Goal: Transaction & Acquisition: Obtain resource

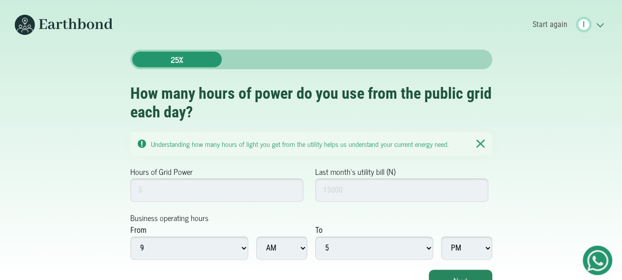
scroll to position [11, 0]
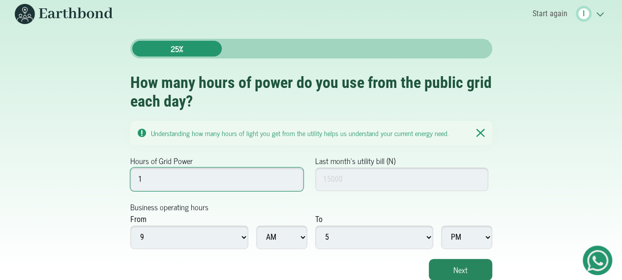
click at [291, 183] on input "1" at bounding box center [217, 180] width 174 height 24
click at [291, 176] on input "2" at bounding box center [217, 180] width 174 height 24
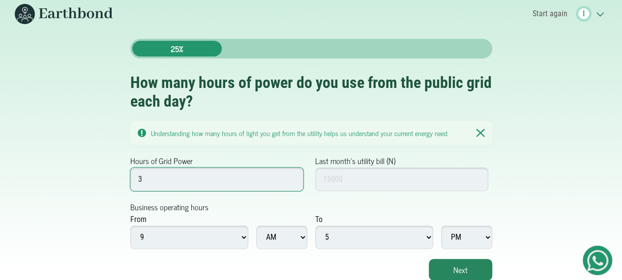
click at [291, 176] on input "3" at bounding box center [217, 180] width 174 height 24
click at [291, 176] on input "4" at bounding box center [217, 180] width 174 height 24
click at [291, 176] on input "5" at bounding box center [217, 180] width 174 height 24
click at [291, 176] on input "6" at bounding box center [217, 180] width 174 height 24
click at [291, 176] on input "7" at bounding box center [217, 180] width 174 height 24
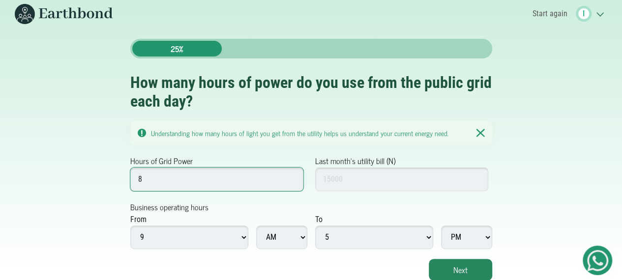
type input "8"
click at [291, 176] on input "8" at bounding box center [217, 180] width 174 height 24
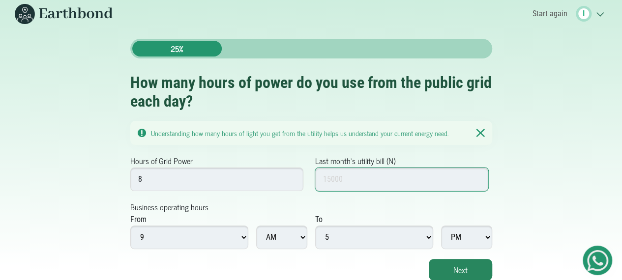
click at [397, 185] on input "Last month's utility bill (N)" at bounding box center [402, 180] width 174 height 24
type input "21000"
click at [243, 238] on select "1 2 3 4 5 6 7 8 9 10 11 12" at bounding box center [189, 238] width 118 height 24
select select "8"
click at [130, 226] on select "1 2 3 4 5 6 7 8 9 10 11 12" at bounding box center [189, 238] width 118 height 24
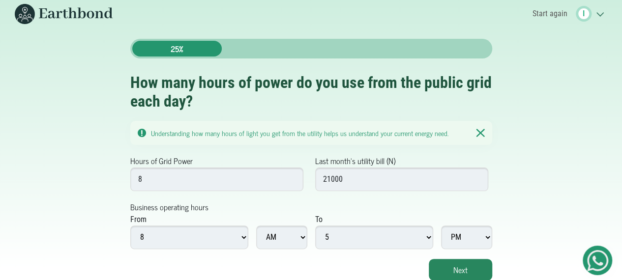
click at [427, 238] on select "1 2 3 4 5 6 7 8 9 10 11 12" at bounding box center [374, 238] width 118 height 24
select select "6"
click at [315, 226] on select "1 2 3 4 5 6 7 8 9 10 11 12" at bounding box center [374, 238] width 118 height 24
click at [454, 279] on button "Next" at bounding box center [460, 270] width 63 height 22
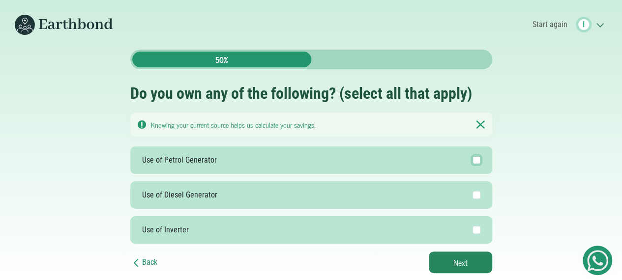
click at [474, 161] on input "Use of Petrol Generator" at bounding box center [477, 160] width 8 height 8
checkbox input "true"
click at [456, 254] on button "Next" at bounding box center [460, 263] width 63 height 22
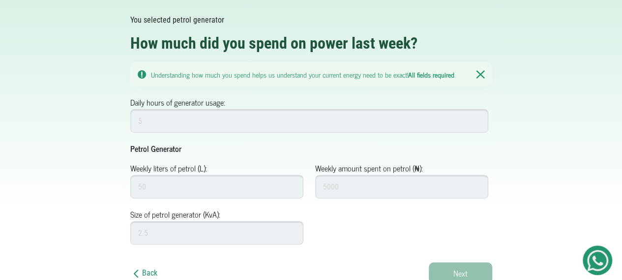
scroll to position [73, 0]
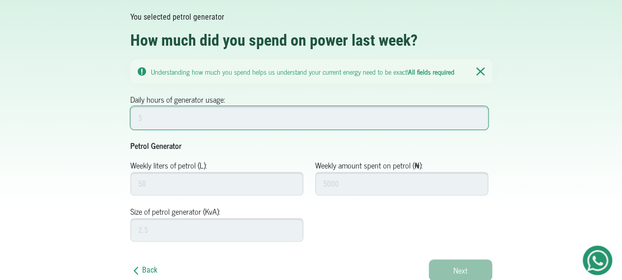
click at [241, 116] on input "Daily hours of generator usage:" at bounding box center [309, 118] width 359 height 24
type input "5"
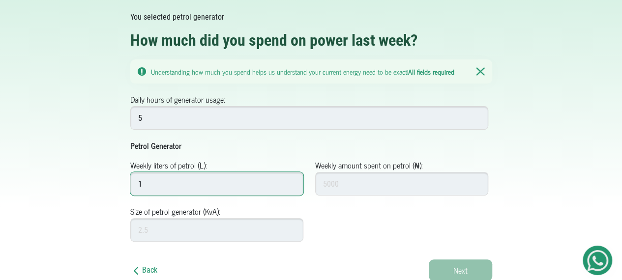
click at [292, 185] on input "1" at bounding box center [217, 184] width 174 height 24
type input "2"
click at [292, 180] on input "2" at bounding box center [217, 184] width 174 height 24
type input "25"
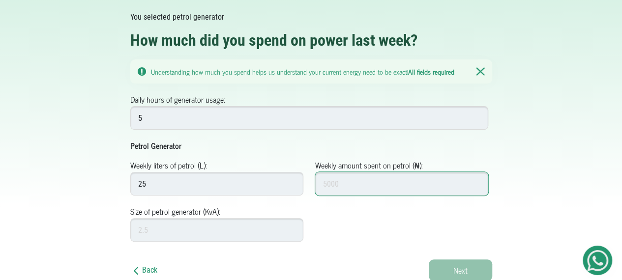
click at [387, 181] on input "Weekly amount spent on petrol (₦):" at bounding box center [402, 184] width 174 height 24
type input "10"
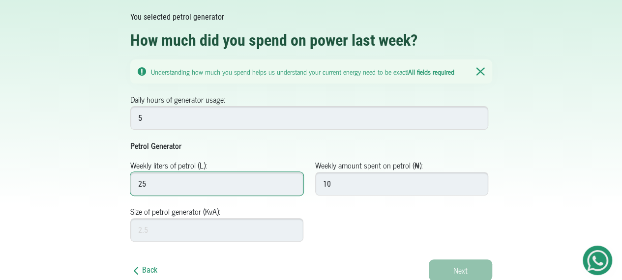
click at [169, 188] on input "25" at bounding box center [217, 184] width 174 height 24
type input "2"
type input "10"
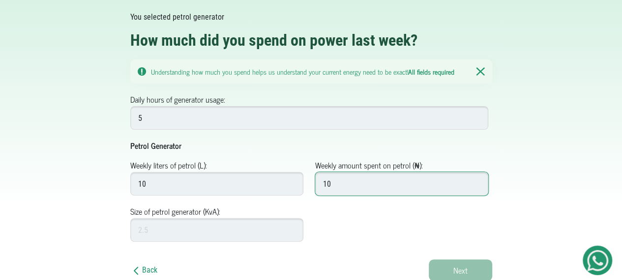
click at [341, 183] on input "10" at bounding box center [402, 184] width 174 height 24
type input "15"
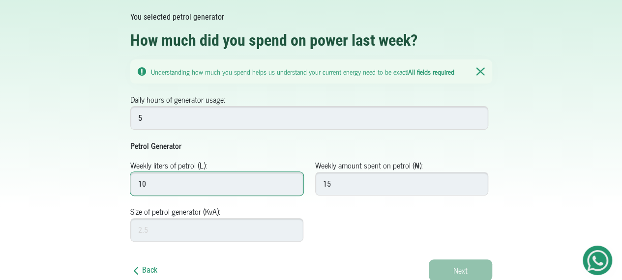
click at [151, 187] on input "10" at bounding box center [217, 184] width 174 height 24
type input "15"
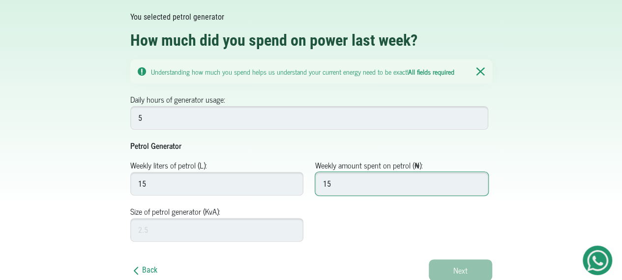
click at [339, 184] on input "15" at bounding box center [402, 184] width 174 height 24
type input "15000"
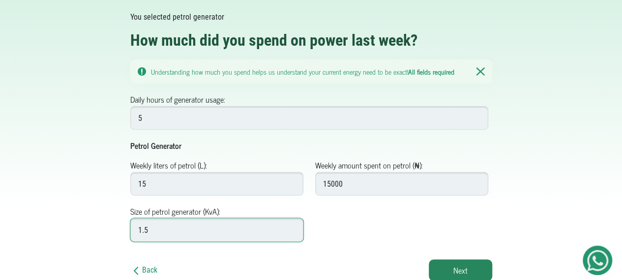
click at [291, 226] on input "1.5" at bounding box center [217, 230] width 174 height 24
click at [291, 233] on input "1.5" at bounding box center [217, 230] width 174 height 24
click at [291, 227] on input "1.6" at bounding box center [217, 230] width 174 height 24
click at [291, 227] on input "1.7" at bounding box center [217, 230] width 174 height 24
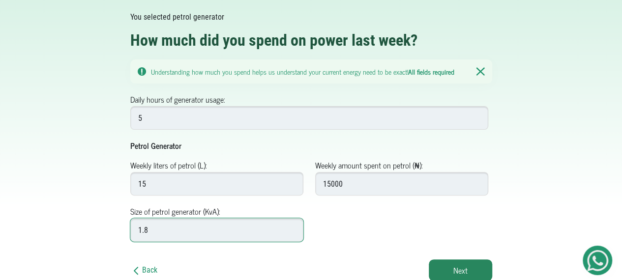
click at [291, 227] on input "1.8" at bounding box center [217, 230] width 174 height 24
click at [291, 227] on input "1.9" at bounding box center [217, 230] width 174 height 24
click at [291, 227] on input "2" at bounding box center [217, 230] width 174 height 24
click at [291, 227] on input "2.1" at bounding box center [217, 230] width 174 height 24
click at [291, 227] on input "2.2" at bounding box center [217, 230] width 174 height 24
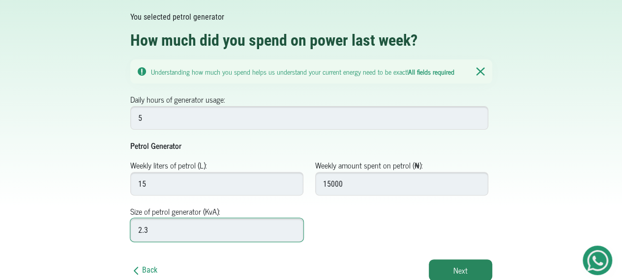
click at [291, 227] on input "2.3" at bounding box center [217, 230] width 174 height 24
click at [291, 227] on input "2.4" at bounding box center [217, 230] width 174 height 24
click at [291, 227] on input "2.5" at bounding box center [217, 230] width 174 height 24
click at [291, 226] on input "2.6" at bounding box center [217, 230] width 174 height 24
click at [291, 226] on input "2.7" at bounding box center [217, 230] width 174 height 24
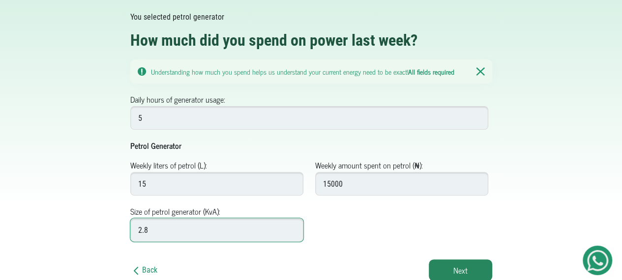
click at [291, 226] on input "2.8" at bounding box center [217, 230] width 174 height 24
click at [291, 226] on input "2.9" at bounding box center [217, 230] width 174 height 24
click at [291, 226] on input "3" at bounding box center [217, 230] width 174 height 24
click at [291, 226] on input "3.1" at bounding box center [217, 230] width 174 height 24
click at [291, 226] on input "3.2" at bounding box center [217, 230] width 174 height 24
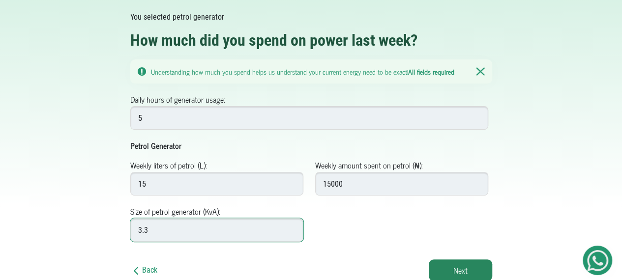
click at [291, 226] on input "3.3" at bounding box center [217, 230] width 174 height 24
click at [291, 226] on input "3.4" at bounding box center [217, 230] width 174 height 24
type input "3.5"
click at [291, 226] on input "3.5" at bounding box center [217, 230] width 174 height 24
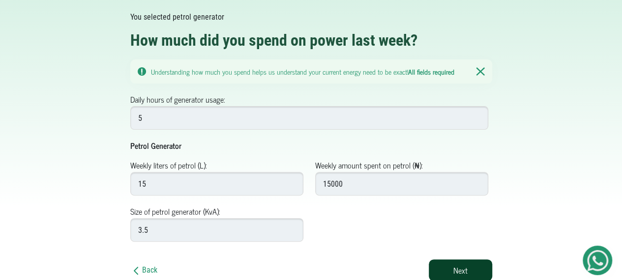
click at [458, 272] on button "Next" at bounding box center [460, 271] width 63 height 22
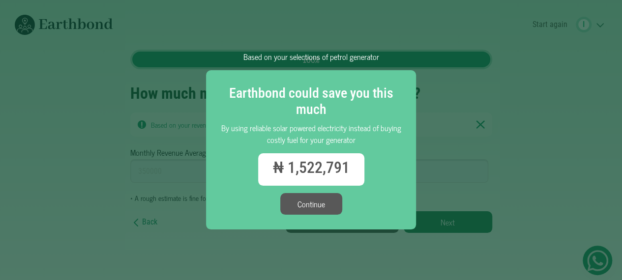
click at [315, 205] on button "Continue" at bounding box center [311, 204] width 62 height 22
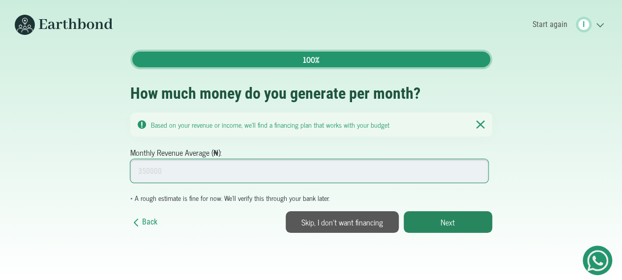
click at [157, 171] on input "Monthly Revenue Average (₦):" at bounding box center [309, 171] width 359 height 24
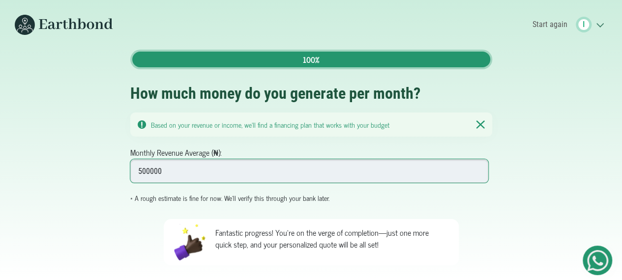
scroll to position [29, 0]
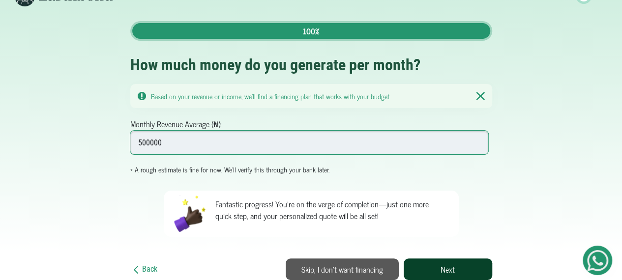
type input "500000"
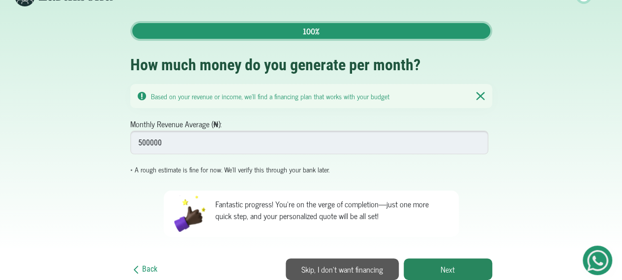
click at [447, 272] on button "Next" at bounding box center [448, 270] width 89 height 22
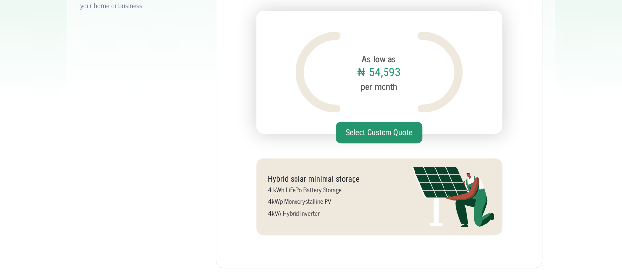
scroll to position [197, 0]
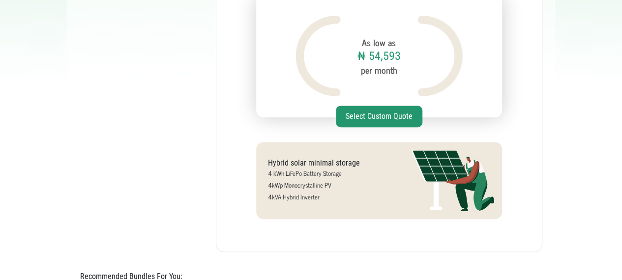
click at [367, 114] on button "Select Custom Quote" at bounding box center [379, 117] width 87 height 22
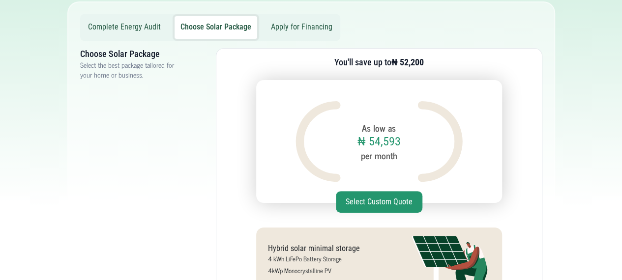
scroll to position [98, 0]
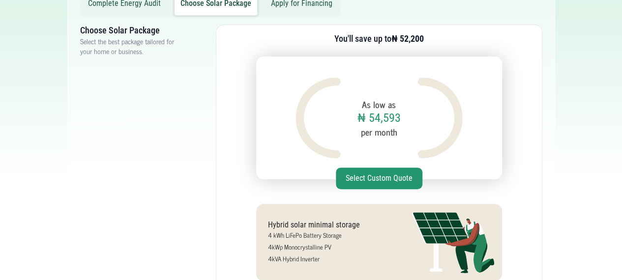
click at [379, 183] on button "Select Custom Quote" at bounding box center [379, 179] width 87 height 22
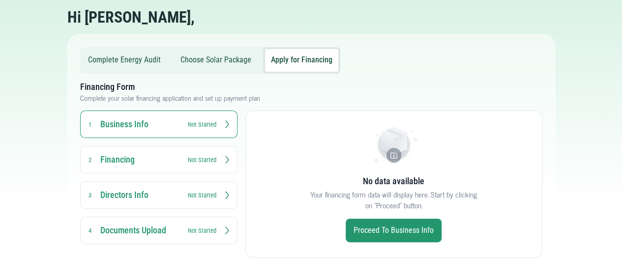
scroll to position [85, 0]
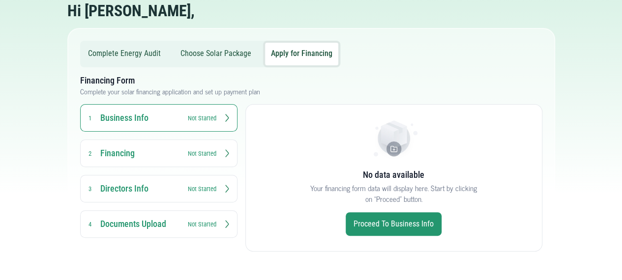
click at [389, 227] on link "Proceed to Business Info" at bounding box center [394, 225] width 96 height 24
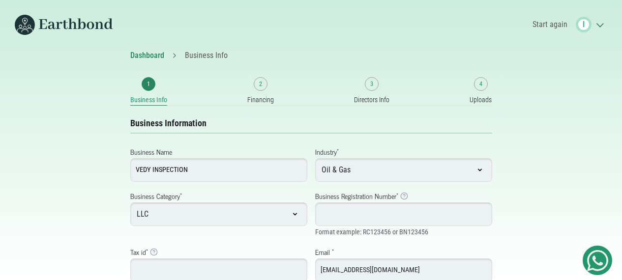
select select "[GEOGRAPHIC_DATA]"
click at [147, 169] on input "VEDY INSPECTION" at bounding box center [218, 170] width 177 height 24
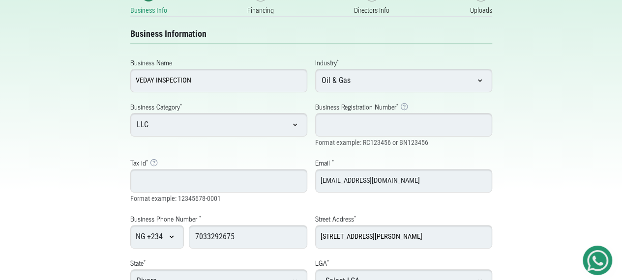
scroll to position [75, 0]
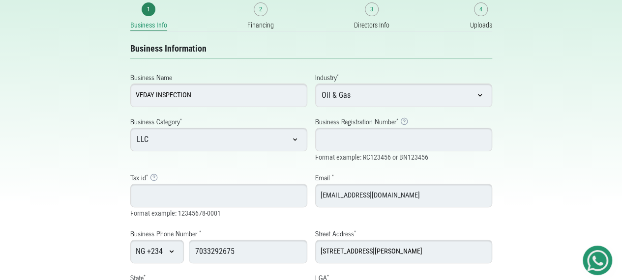
type input "VEDAY INSPECTION"
click at [294, 137] on select "LLC Sole Proprietorship MDA SCHOOL PARTNERSHIP" at bounding box center [218, 140] width 177 height 24
select select "PARTNERSHIP"
click at [130, 128] on select "LLC Sole Proprietorship MDA SCHOOL PARTNERSHIP" at bounding box center [218, 140] width 177 height 24
click at [366, 142] on input "Business Registration Number * Business Registration Number Example: RC123456 f…" at bounding box center [403, 140] width 177 height 24
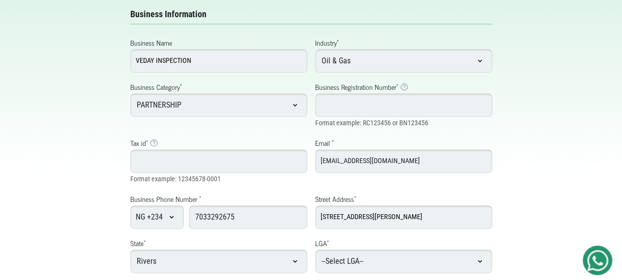
scroll to position [173, 0]
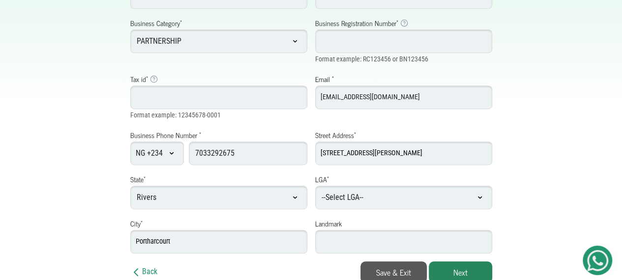
click at [334, 42] on input "Business Registration Number * Business Registration Number Example: RC123456 f…" at bounding box center [403, 42] width 177 height 24
paste input "8524705"
type input "8524705"
click at [554, 94] on div "Dashboard Business Info 1 Business Info 2 Financing 3 Directors Info 4 Uploads …" at bounding box center [311, 80] width 561 height 407
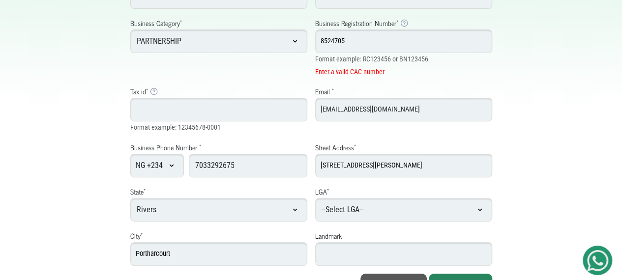
click at [155, 99] on input "Tax id * Tax Identification Number Example: Typically 14 digits with hyphen" at bounding box center [218, 110] width 177 height 24
type input "33240024-0001"
click at [319, 40] on input "8524705" at bounding box center [403, 42] width 177 height 24
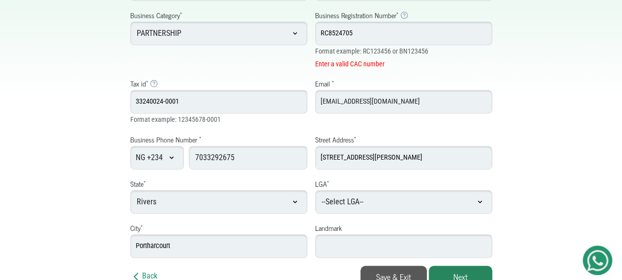
scroll to position [185, 0]
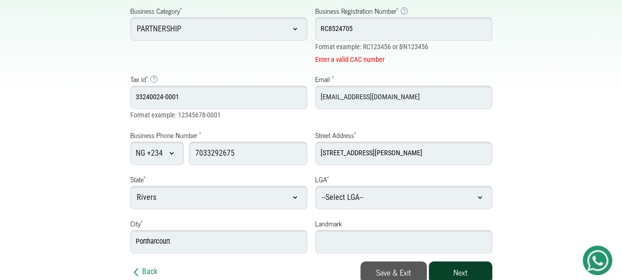
type input "RC8524705"
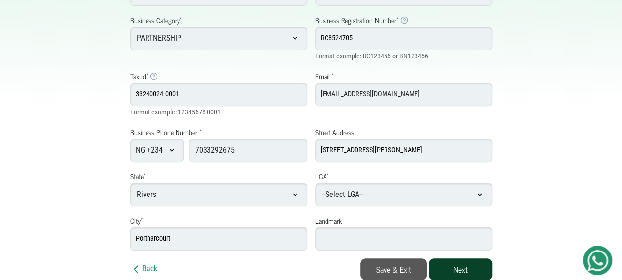
scroll to position [173, 0]
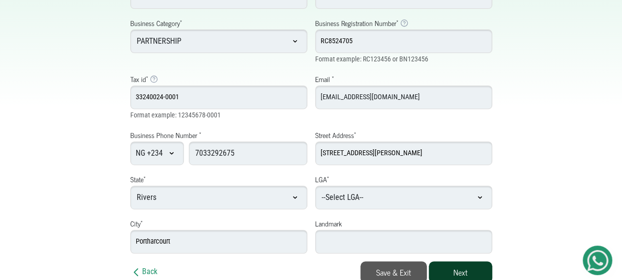
click at [453, 267] on button "Next" at bounding box center [460, 273] width 63 height 22
click at [343, 237] on input "Landmark" at bounding box center [403, 242] width 177 height 24
type input "[GEOGRAPHIC_DATA]"
click at [458, 271] on button "Next" at bounding box center [460, 273] width 63 height 22
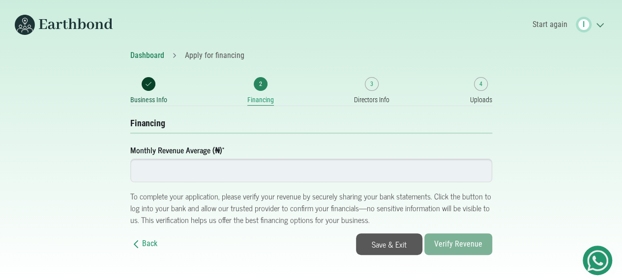
click at [185, 174] on input "number" at bounding box center [311, 171] width 362 height 24
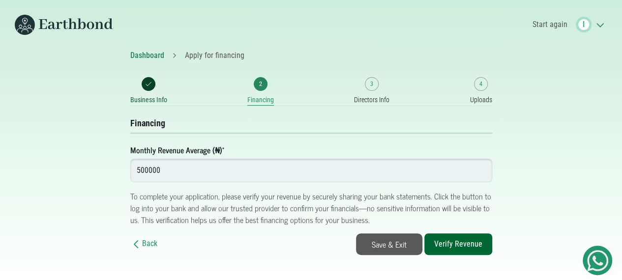
type input "500000"
click at [458, 252] on button "Verify Revenue" at bounding box center [459, 245] width 68 height 22
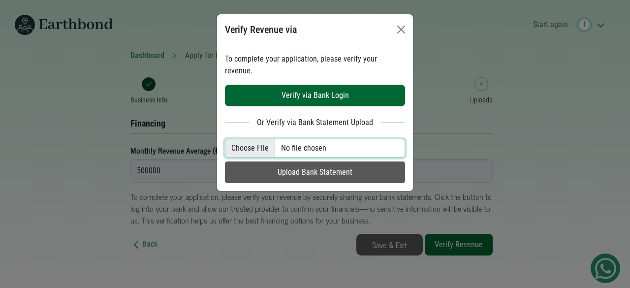
click at [310, 139] on input "file" at bounding box center [315, 148] width 180 height 19
click at [307, 139] on input "file" at bounding box center [315, 148] width 180 height 19
type input "C:\fakepath\BRANCH INTERNATIONAL_Statement_187838_sep2025.pdf"
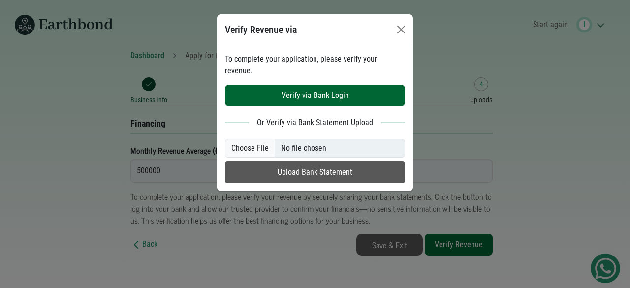
click at [317, 161] on button "Upload Bank Statement" at bounding box center [315, 172] width 180 height 22
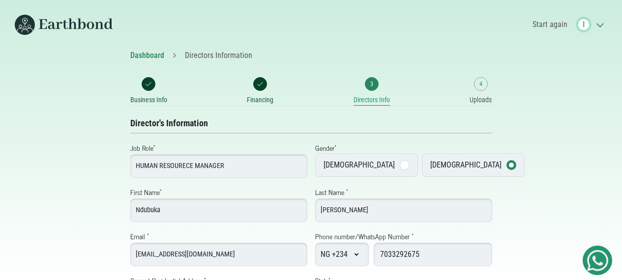
select select "Rivers"
select select "[GEOGRAPHIC_DATA]"
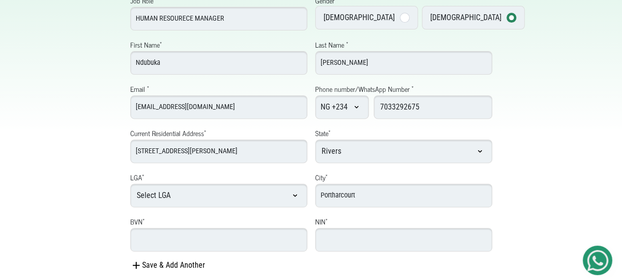
scroll to position [170, 0]
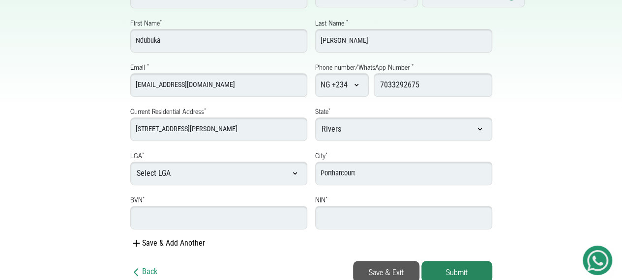
click at [348, 217] on input "number" at bounding box center [403, 218] width 177 height 24
type input "79205727333"
click at [463, 270] on button "Submit" at bounding box center [457, 272] width 71 height 22
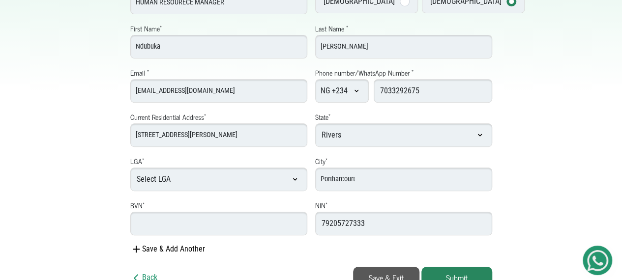
scroll to position [196, 0]
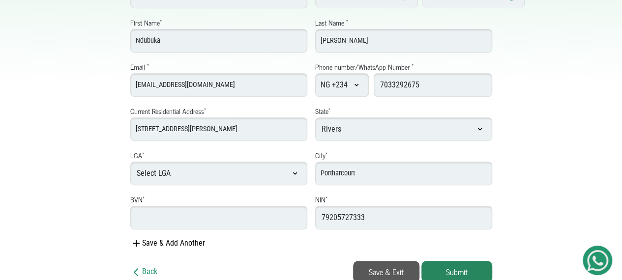
click at [388, 269] on button "Save & Exit" at bounding box center [386, 272] width 66 height 22
click at [176, 214] on input "BVN *" at bounding box center [218, 218] width 177 height 24
type input "22362683134"
click at [475, 268] on button "Submit" at bounding box center [457, 272] width 71 height 22
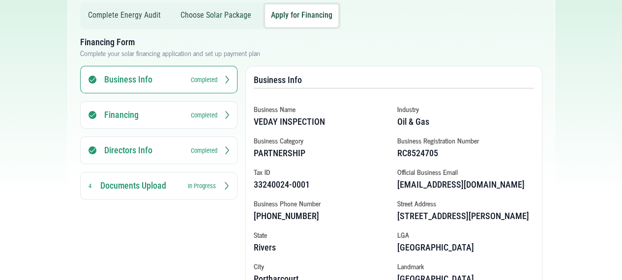
scroll to position [136, 0]
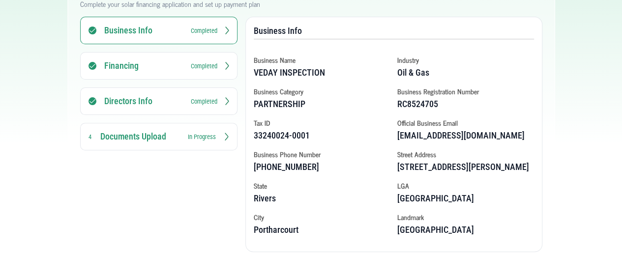
click at [154, 137] on h3 "Documents Upload" at bounding box center [139, 137] width 79 height 12
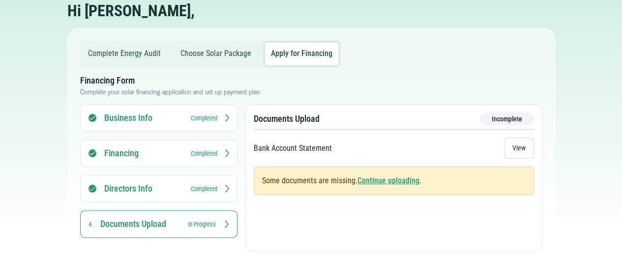
click at [389, 179] on link "Continue uploading" at bounding box center [389, 180] width 62 height 9
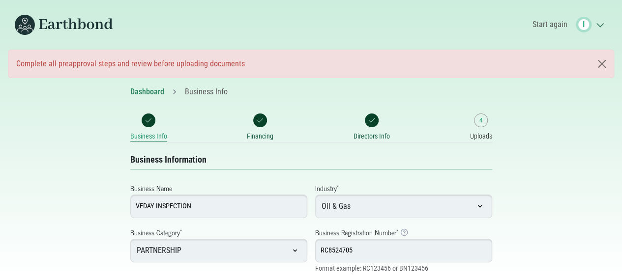
select select "[GEOGRAPHIC_DATA]"
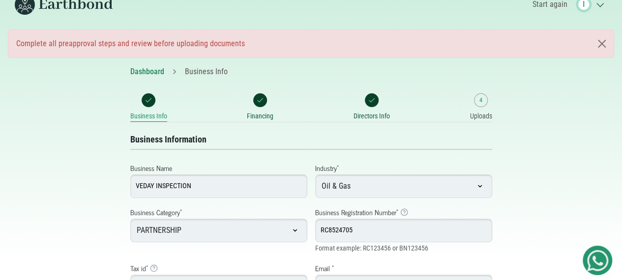
scroll to position [209, 0]
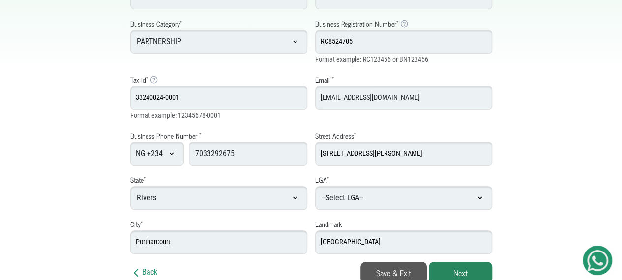
click at [383, 278] on button "Save & Exit" at bounding box center [394, 273] width 66 height 22
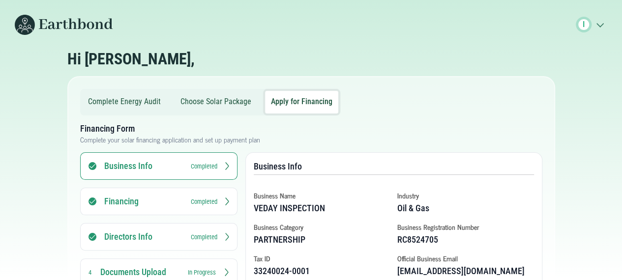
click at [215, 104] on button "Choose Solar Package" at bounding box center [216, 102] width 83 height 23
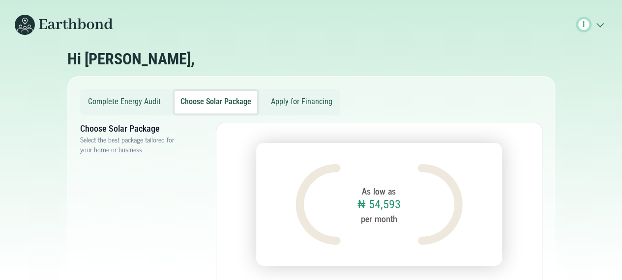
click at [314, 110] on button "Apply for Financing" at bounding box center [301, 102] width 73 height 23
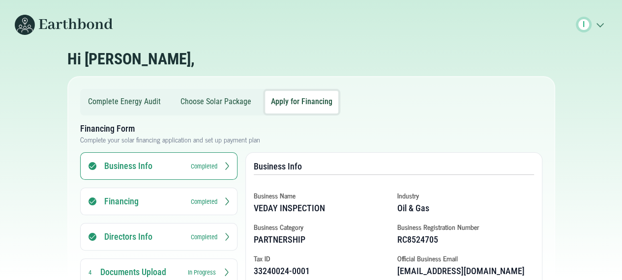
click at [600, 27] on g at bounding box center [600, 25] width 6 height 3
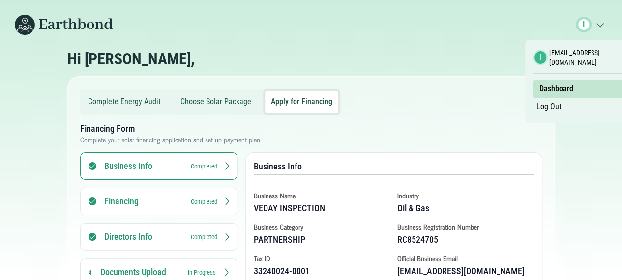
click at [564, 86] on link "Dashboard" at bounding box center [556, 89] width 41 height 17
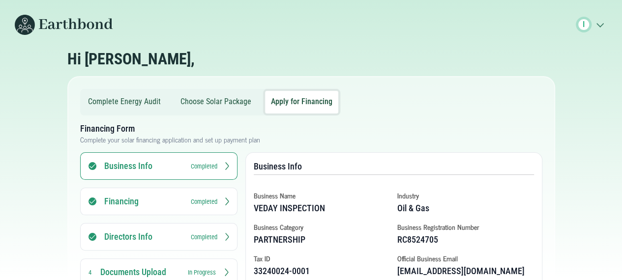
click at [216, 101] on button "Choose Solar Package" at bounding box center [216, 102] width 83 height 23
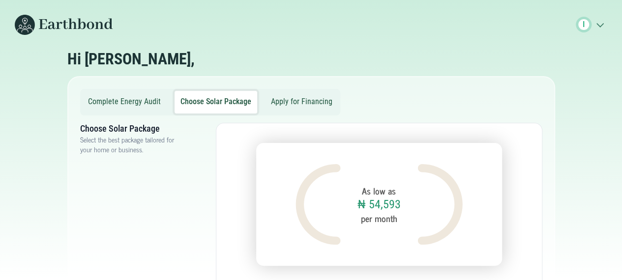
click at [123, 101] on button "Complete Energy Audit" at bounding box center [124, 102] width 85 height 23
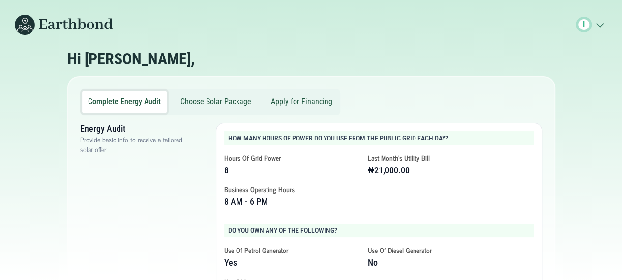
click at [209, 100] on button "Choose Solar Package" at bounding box center [216, 102] width 83 height 23
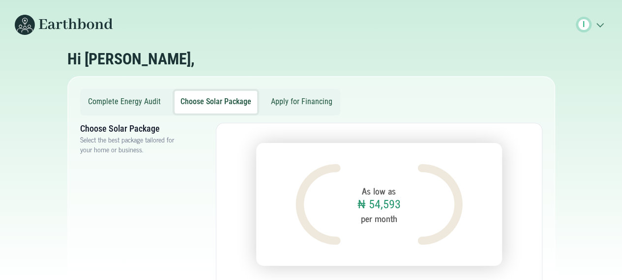
click at [312, 108] on button "Apply for Financing" at bounding box center [301, 102] width 73 height 23
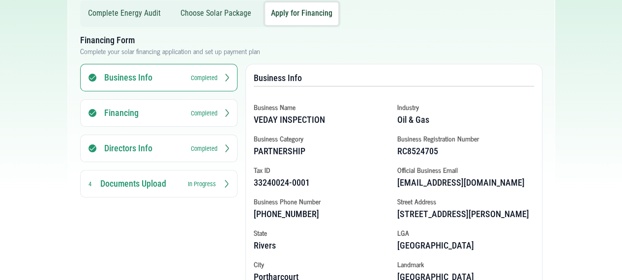
scroll to position [136, 0]
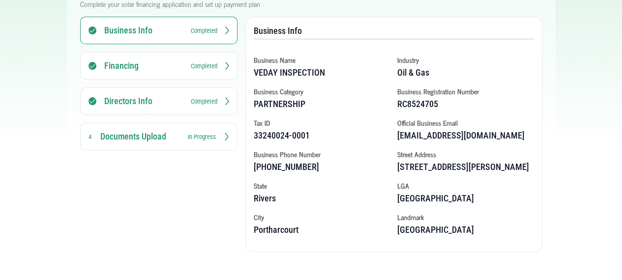
click at [0, 145] on body "I .cls-1{fill:none;stroke:#3c7b65;stroke-linecap:round;stroke-linejoin:round;st…" at bounding box center [311, 4] width 622 height 280
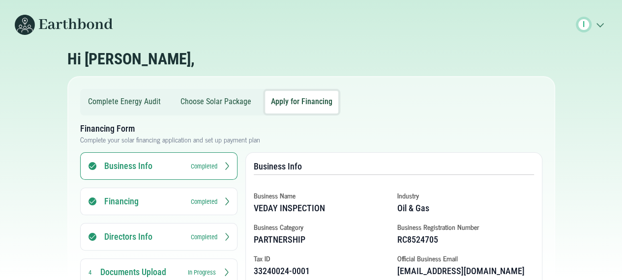
click at [603, 26] on icon ".cls-1{fill:none;stroke:#3c7b65;stroke-linecap:round;stroke-linejoin:round;stro…" at bounding box center [600, 25] width 16 height 10
